Goal: Task Accomplishment & Management: Manage account settings

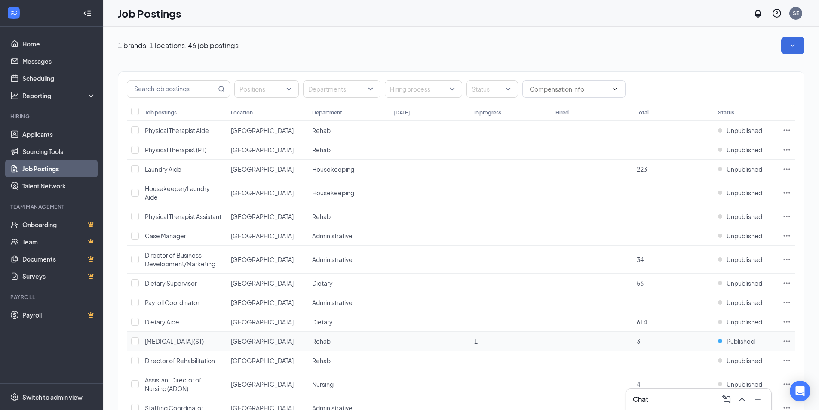
click at [790, 345] on icon "Ellipses" at bounding box center [786, 341] width 9 height 9
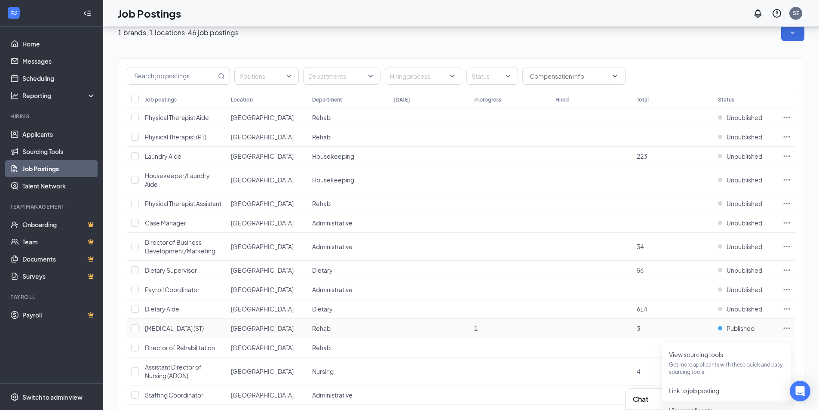
scroll to position [43, 0]
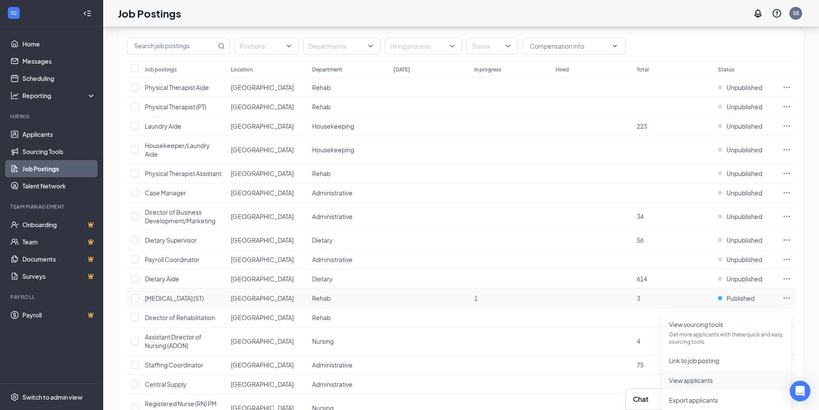
click at [698, 383] on span "View applicants" at bounding box center [691, 380] width 44 height 8
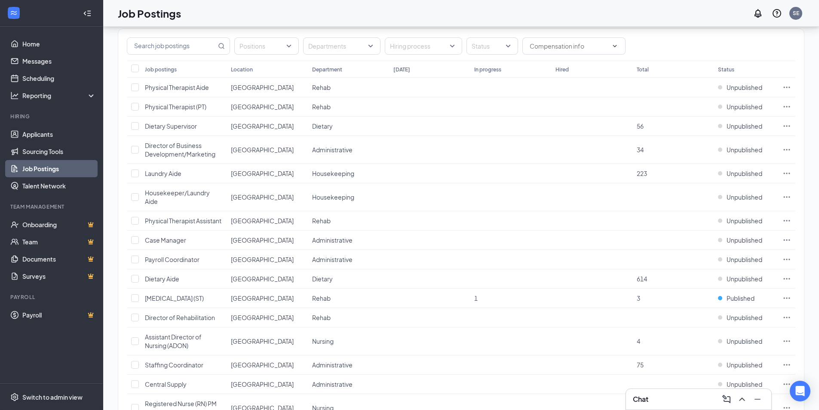
click at [661, 401] on div "Chat" at bounding box center [699, 399] width 132 height 14
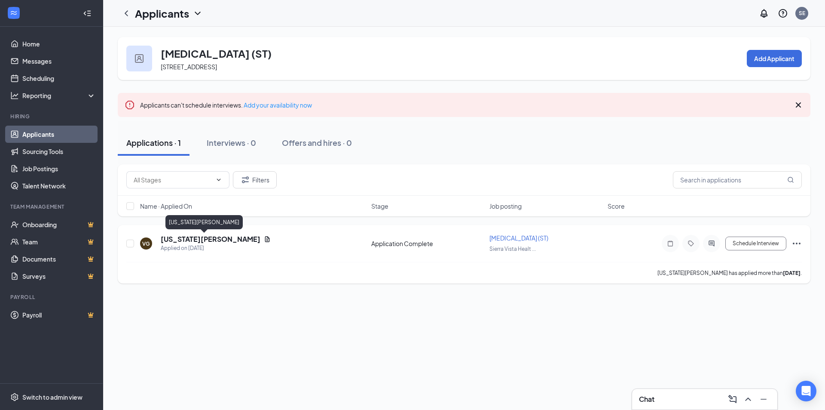
click at [195, 238] on h5 "[US_STATE][PERSON_NAME]" at bounding box center [211, 238] width 100 height 9
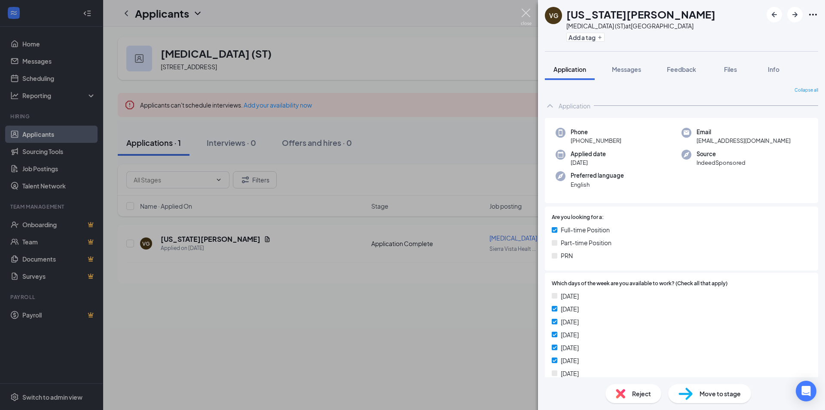
click at [530, 16] on img at bounding box center [526, 17] width 11 height 17
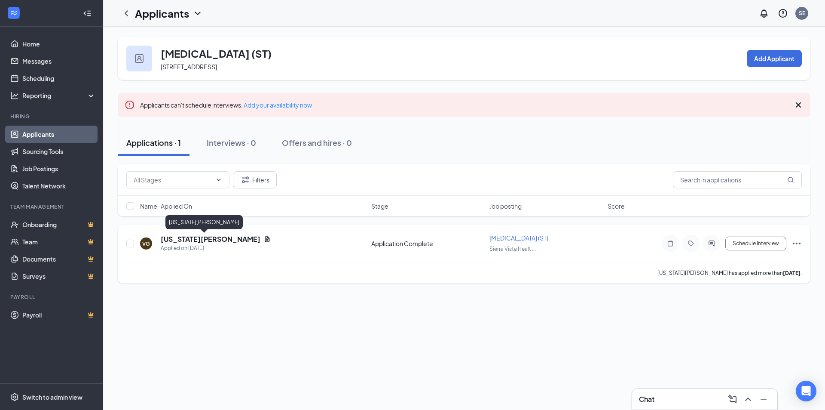
click at [207, 241] on h5 "[US_STATE][PERSON_NAME]" at bounding box center [211, 238] width 100 height 9
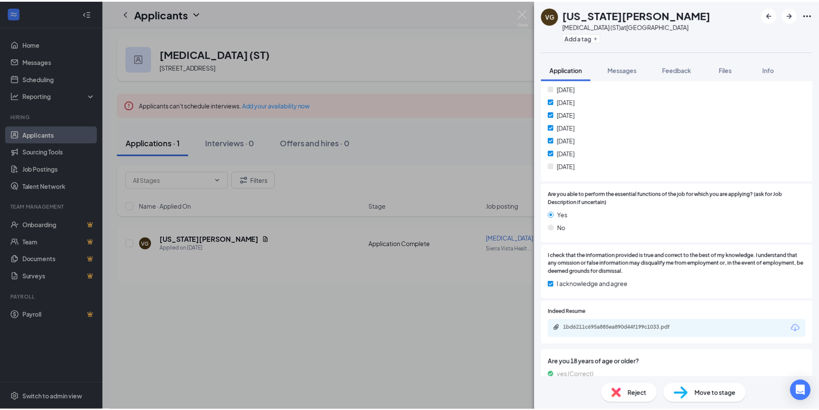
scroll to position [228, 0]
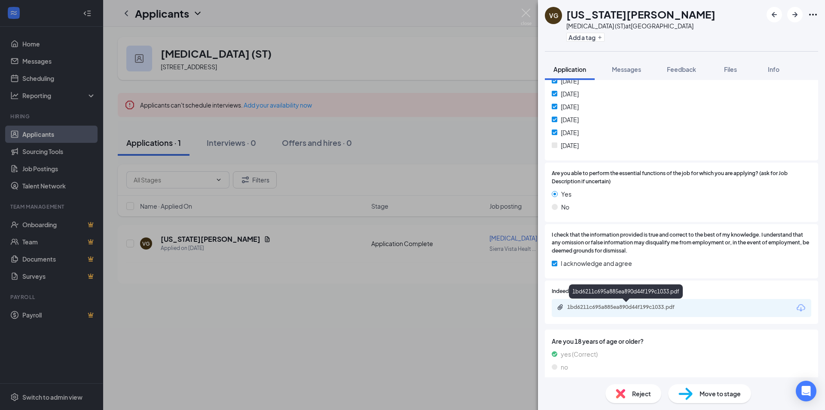
click at [607, 308] on div "1bd6211c695a885ea890d44f199c1033.pdf" at bounding box center [627, 306] width 120 height 7
click at [525, 8] on div "VG [US_STATE][PERSON_NAME] [MEDICAL_DATA] (ST) at [GEOGRAPHIC_DATA] Add a tag A…" at bounding box center [412, 205] width 825 height 410
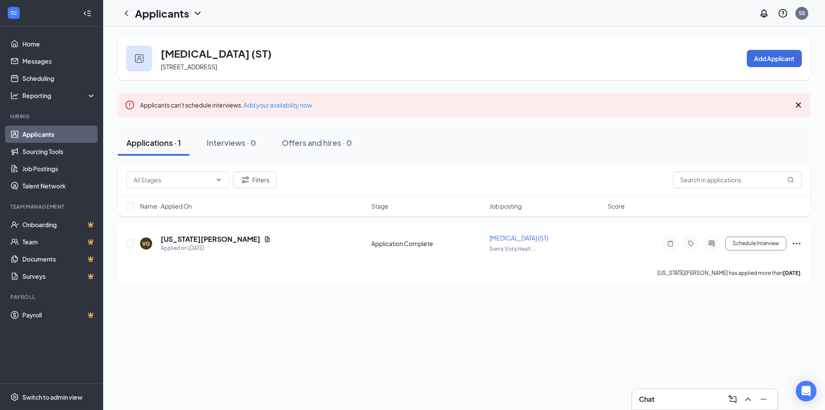
click at [634, 402] on div "Chat" at bounding box center [704, 399] width 145 height 21
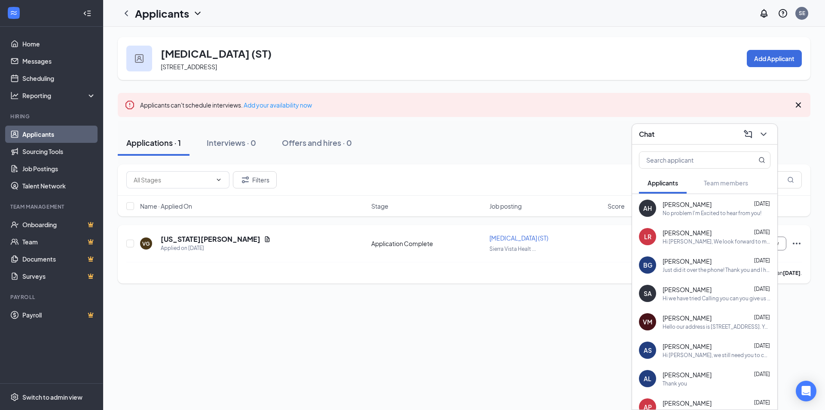
click at [544, 270] on div "[US_STATE][PERSON_NAME] has applied more than [DATE] ." at bounding box center [464, 272] width 676 height 21
click at [766, 134] on icon "ChevronDown" at bounding box center [764, 134] width 10 height 10
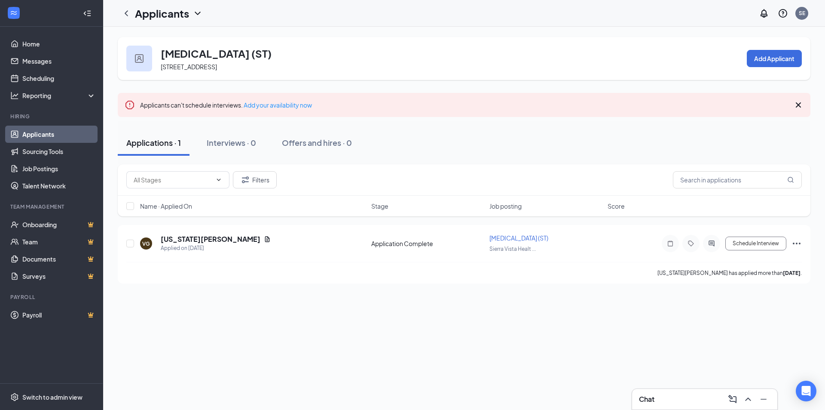
click at [793, 106] on icon "Cross" at bounding box center [798, 105] width 10 height 10
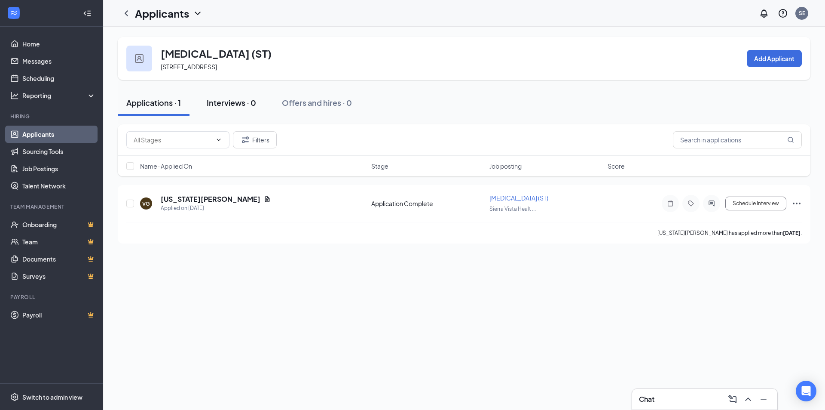
click at [238, 107] on div "Interviews · 0" at bounding box center [231, 102] width 49 height 11
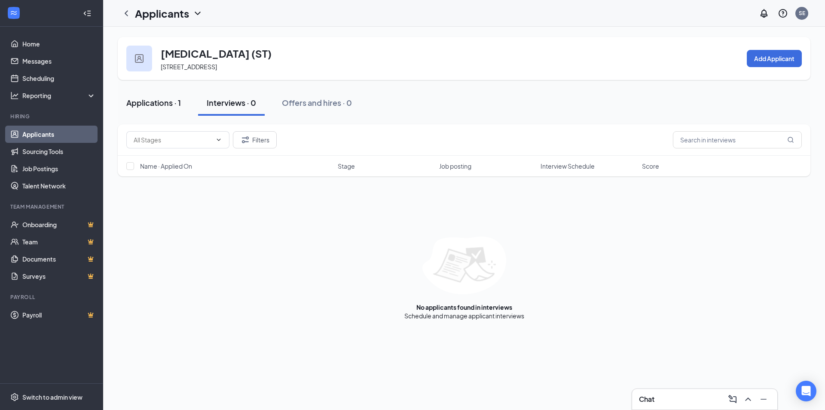
click at [160, 104] on div "Applications · 1" at bounding box center [153, 102] width 55 height 11
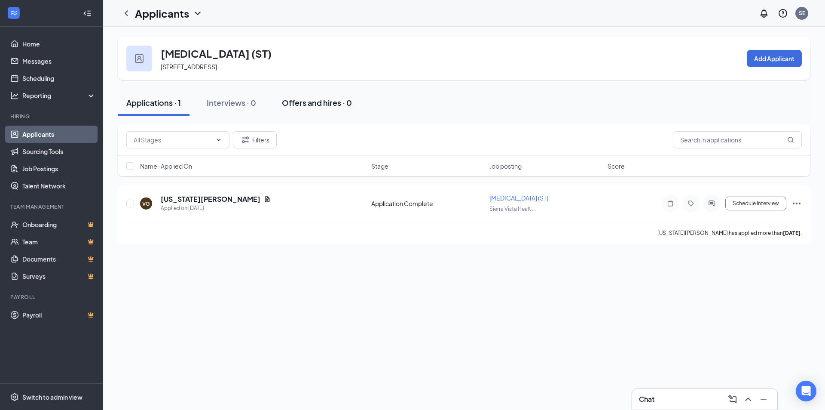
click at [311, 93] on button "Offers and hires · 0" at bounding box center [316, 103] width 87 height 26
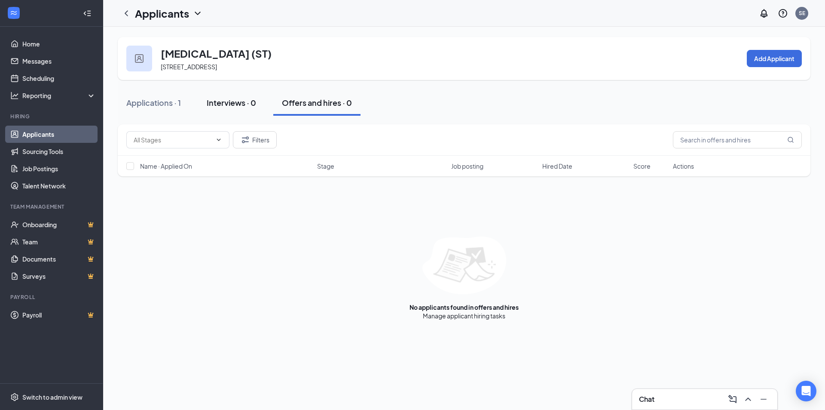
click at [248, 112] on button "Interviews · 0" at bounding box center [231, 103] width 67 height 26
click at [162, 103] on div "Applications · 1" at bounding box center [153, 102] width 55 height 11
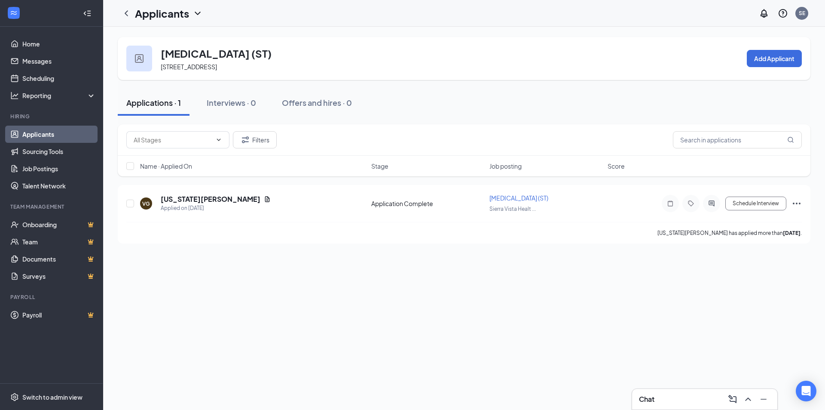
click at [246, 333] on div "[MEDICAL_DATA] ([GEOGRAPHIC_DATA]) [STREET_ADDRESS] Add Applicant Applications …" at bounding box center [464, 218] width 722 height 383
click at [54, 227] on link "Onboarding" at bounding box center [58, 224] width 73 height 17
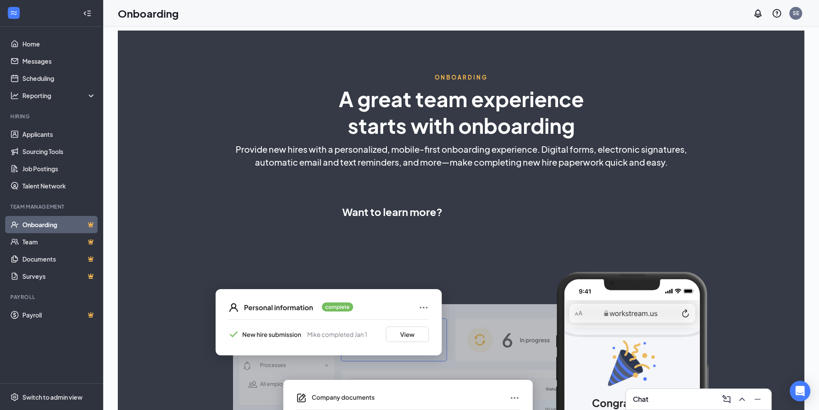
select select "US"
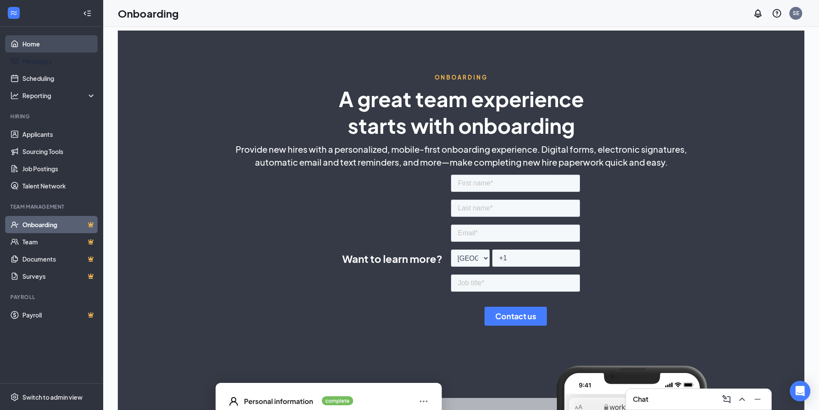
click at [37, 43] on link "Home" at bounding box center [58, 43] width 73 height 17
